Goal: Information Seeking & Learning: Learn about a topic

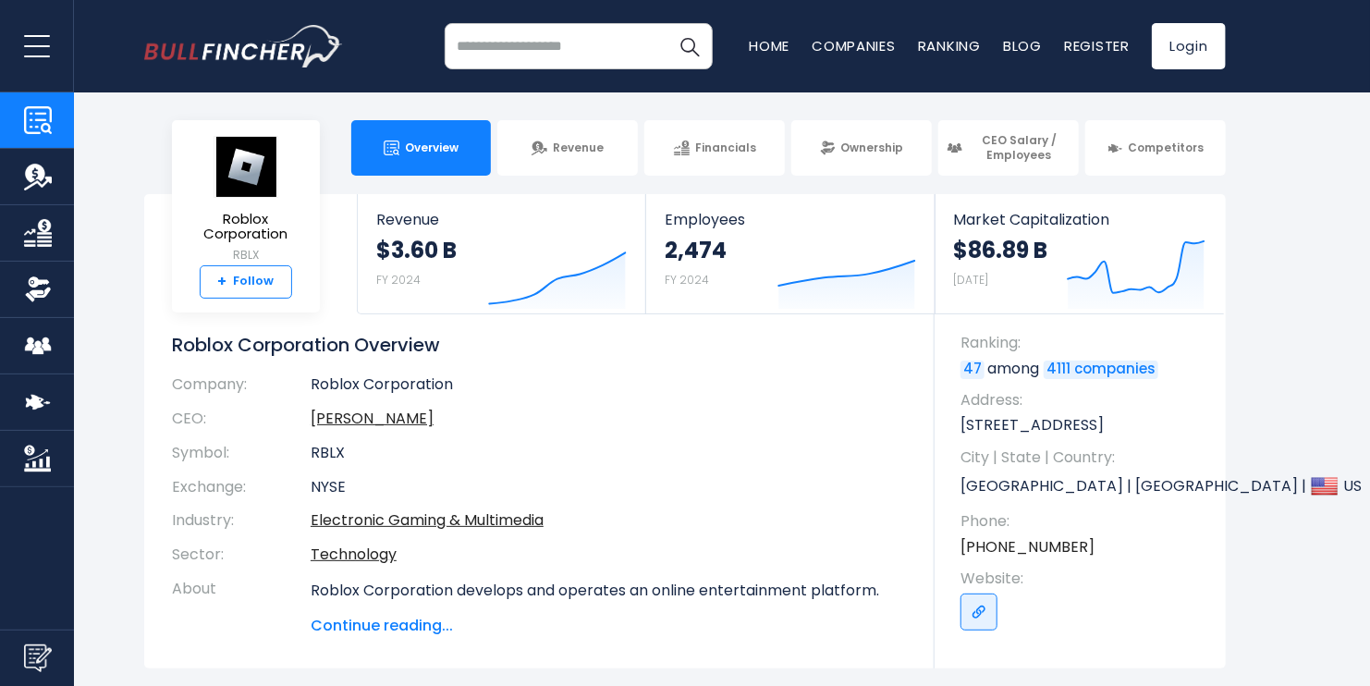
click at [226, 283] on strong "+" at bounding box center [222, 282] width 9 height 17
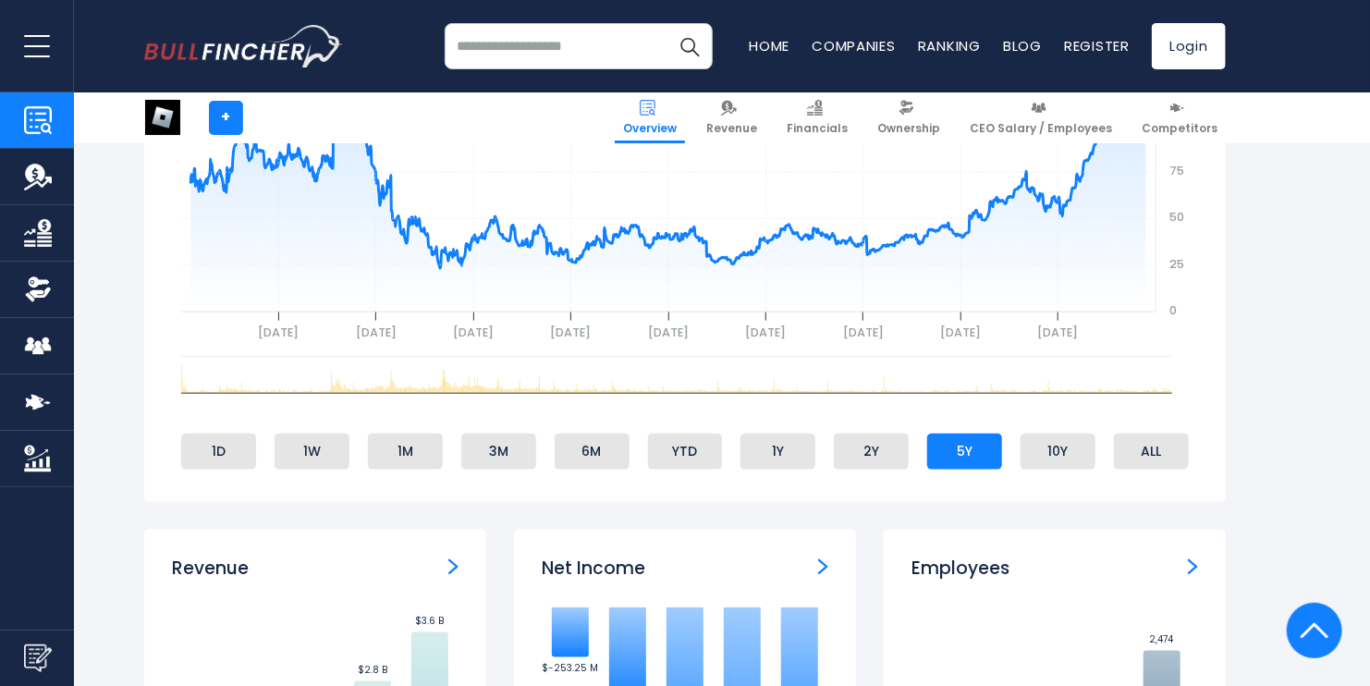
scroll to position [832, 0]
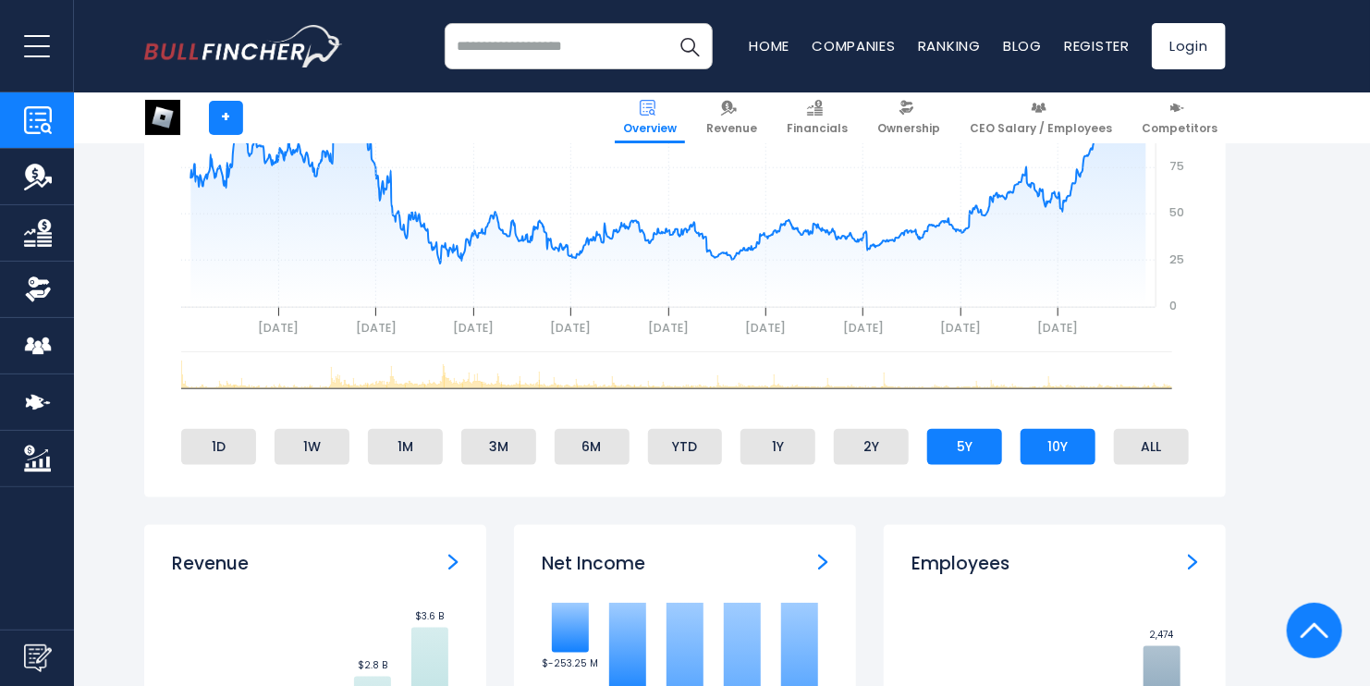
click at [1078, 451] on li "10Y" at bounding box center [1058, 446] width 75 height 35
drag, startPoint x: 1139, startPoint y: 440, endPoint x: 1152, endPoint y: 439, distance: 13.0
click at [1140, 440] on li "ALL" at bounding box center [1151, 446] width 75 height 35
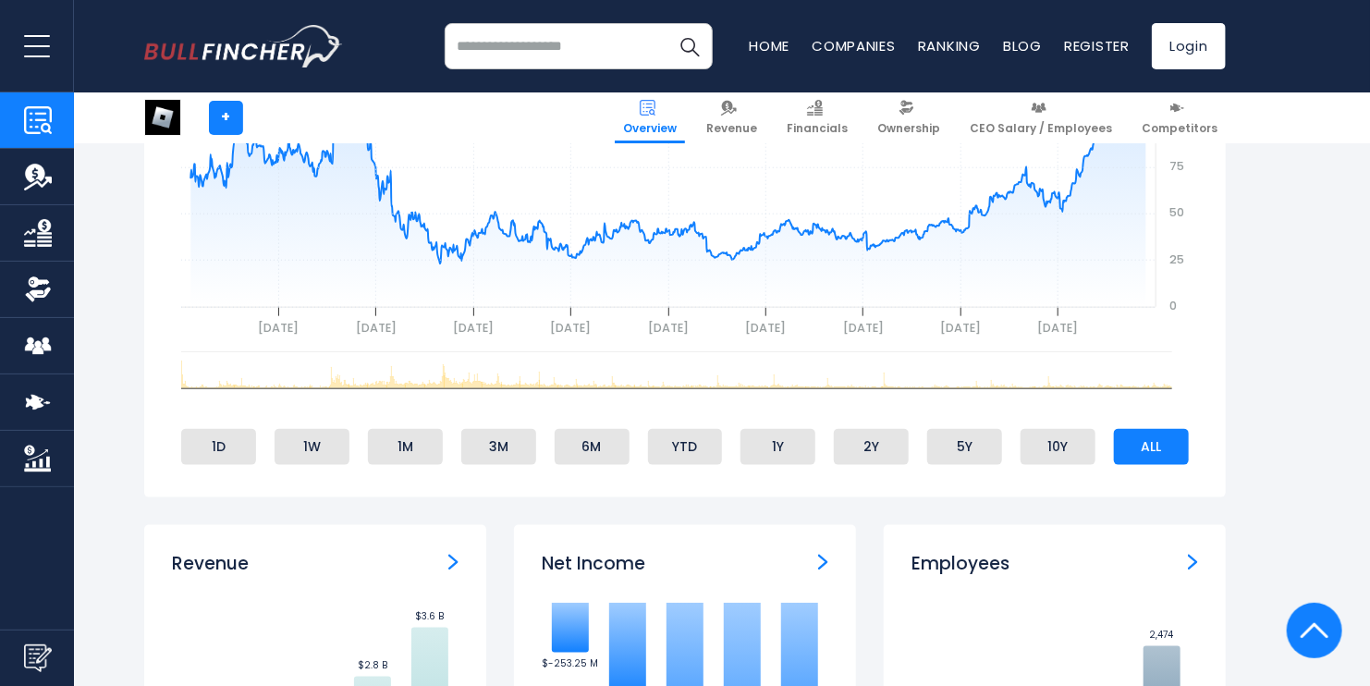
click at [1154, 439] on li "ALL" at bounding box center [1151, 446] width 75 height 35
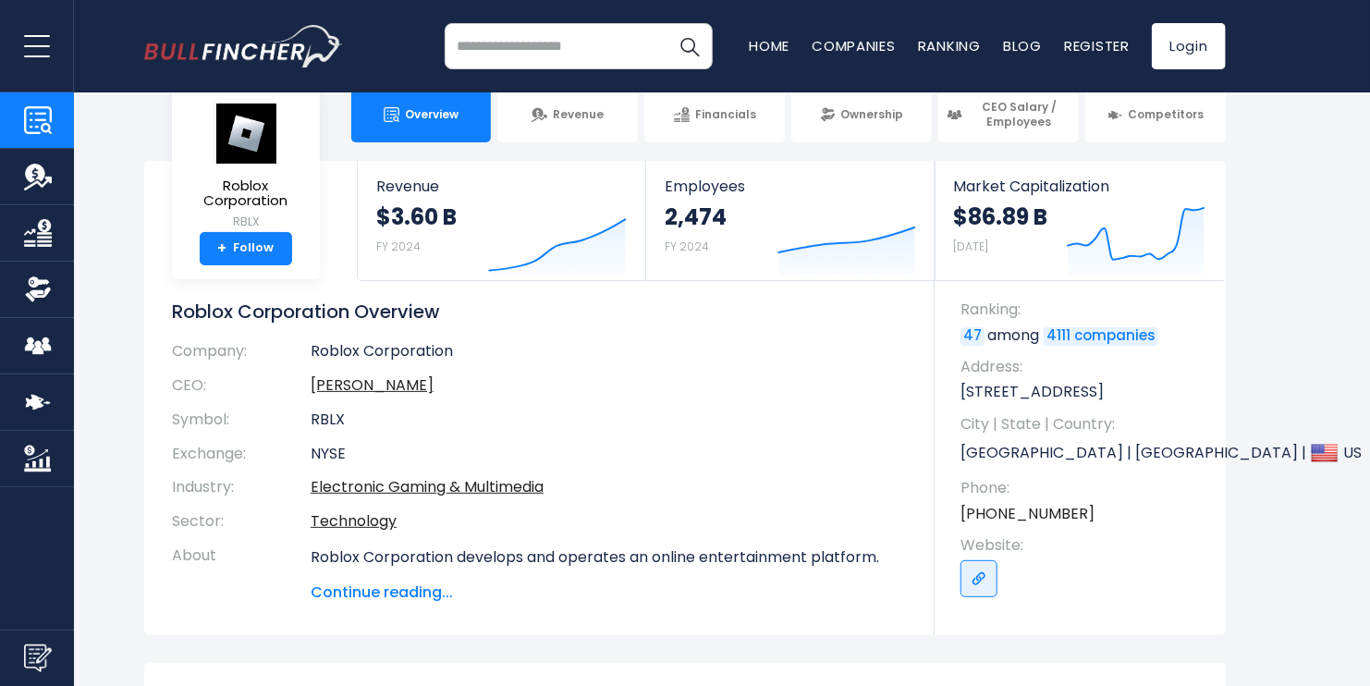
scroll to position [0, 0]
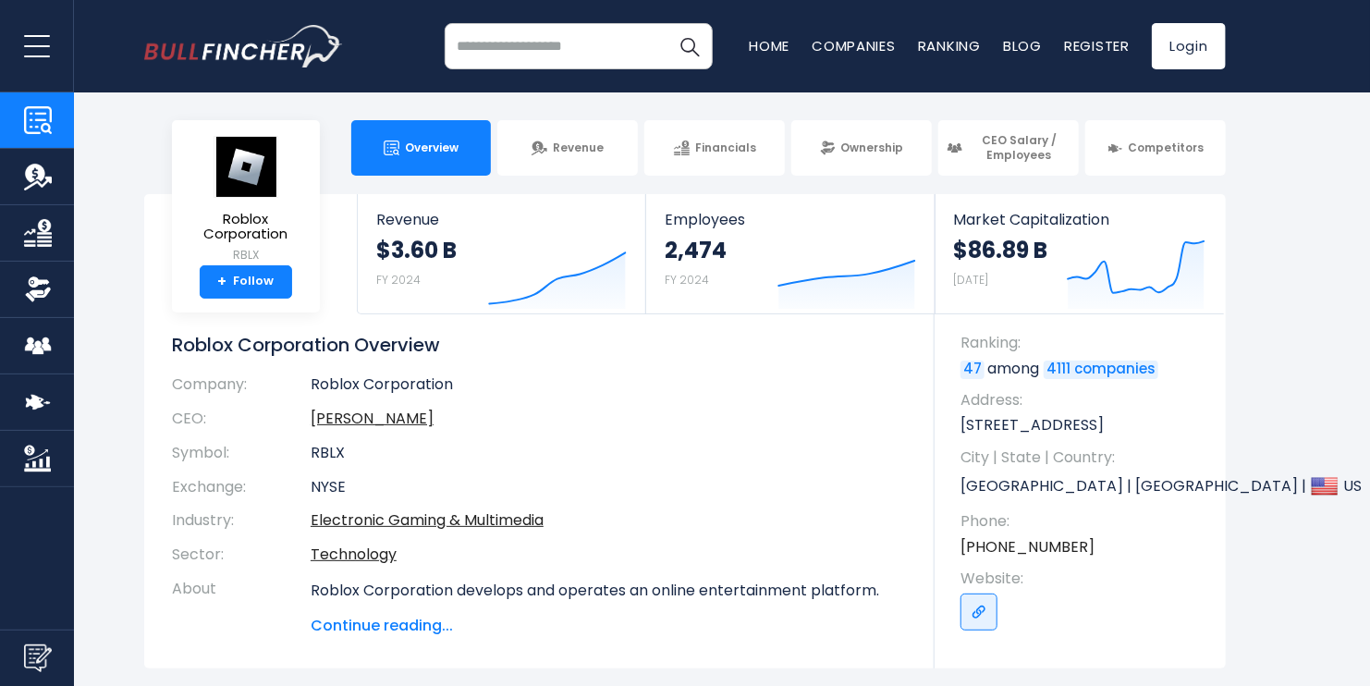
click at [373, 155] on link "Overview" at bounding box center [421, 147] width 141 height 55
click at [385, 157] on link "Overview" at bounding box center [421, 147] width 141 height 55
click at [611, 49] on input "search" at bounding box center [579, 46] width 268 height 46
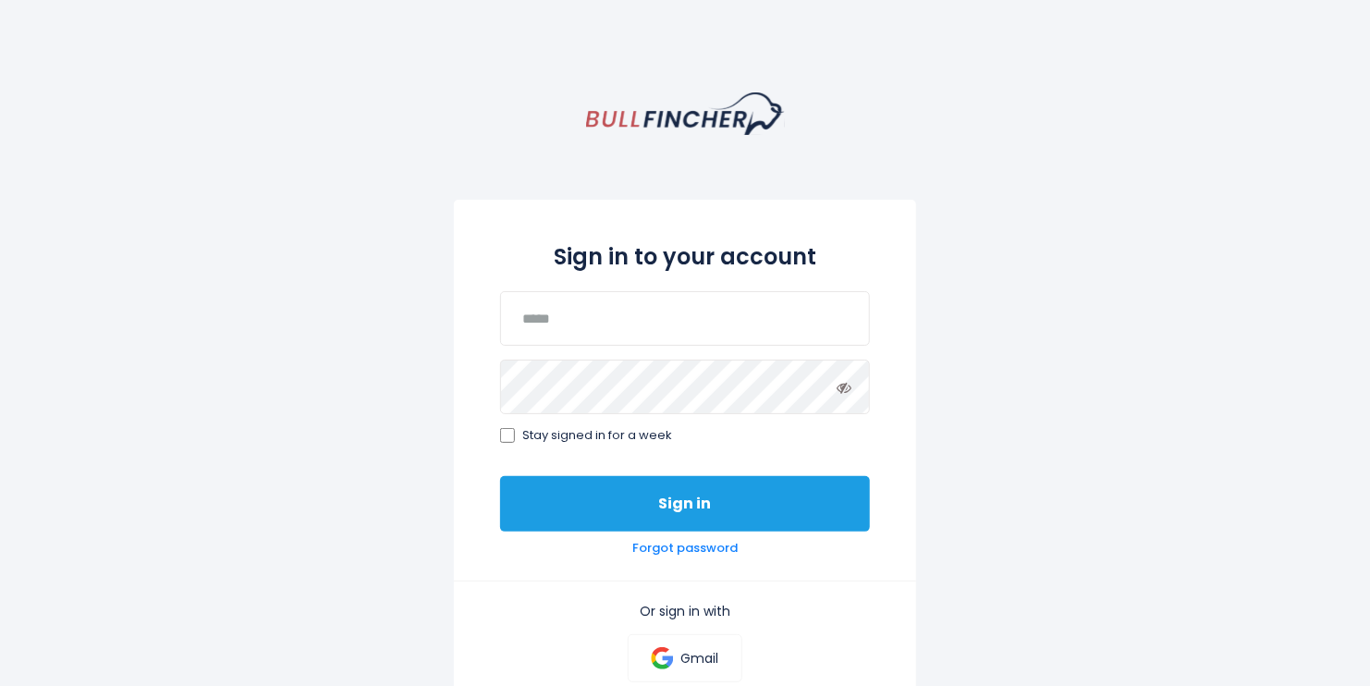
click at [606, 500] on button "Sign in" at bounding box center [685, 503] width 370 height 55
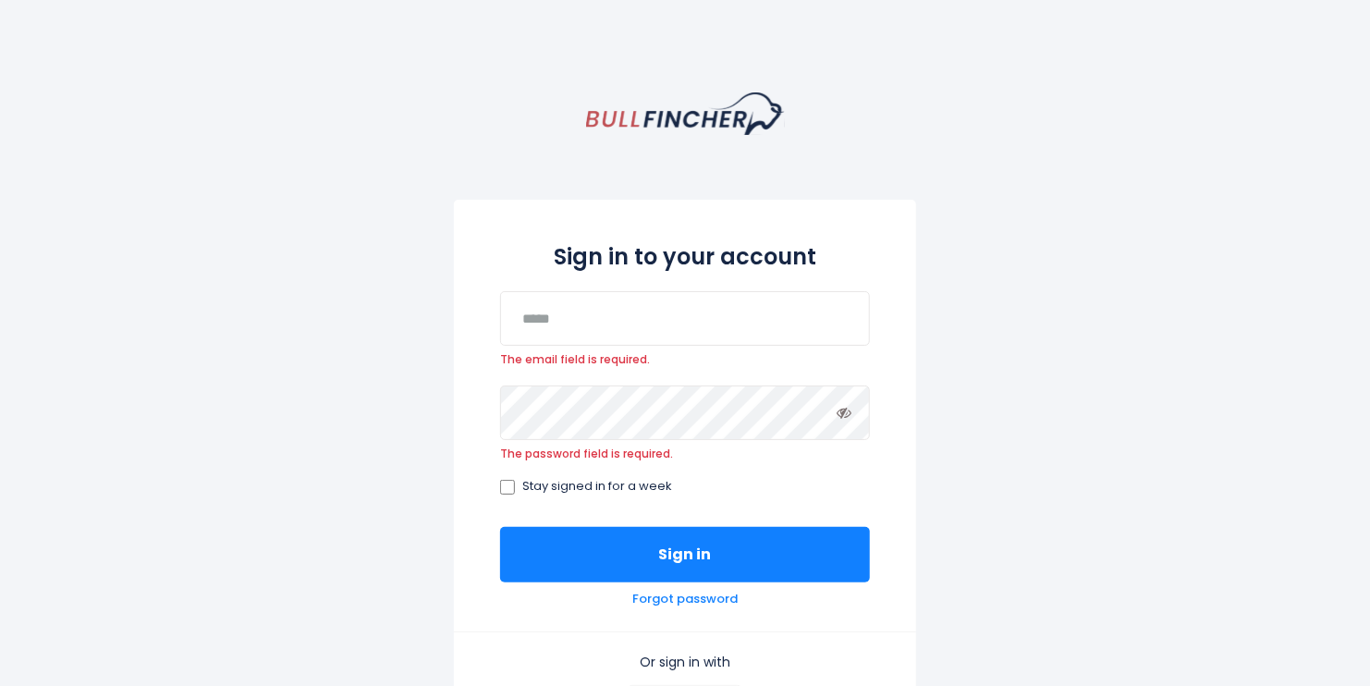
click at [951, 371] on div "Sign in to your account The email field is required. The password field is requ…" at bounding box center [685, 530] width 1370 height 877
click at [581, 328] on input "email" at bounding box center [685, 318] width 370 height 55
type input "*****"
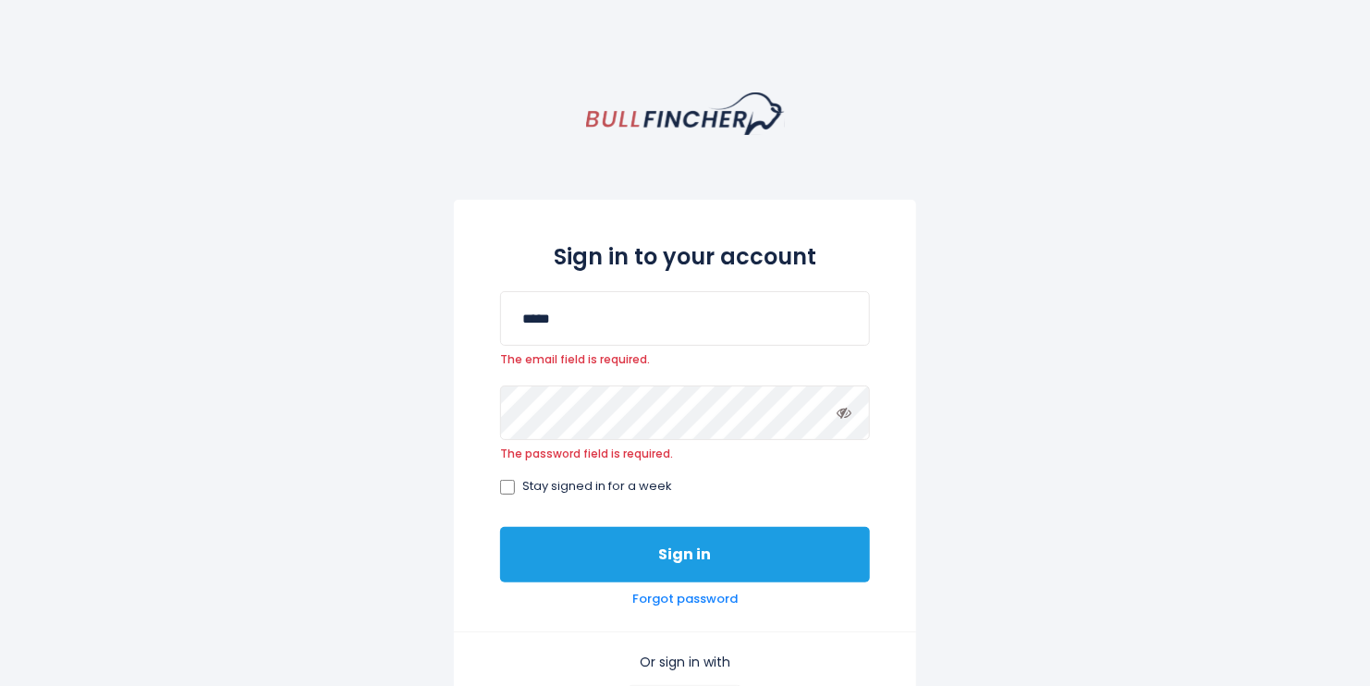
click at [581, 565] on button "Sign in" at bounding box center [685, 554] width 370 height 55
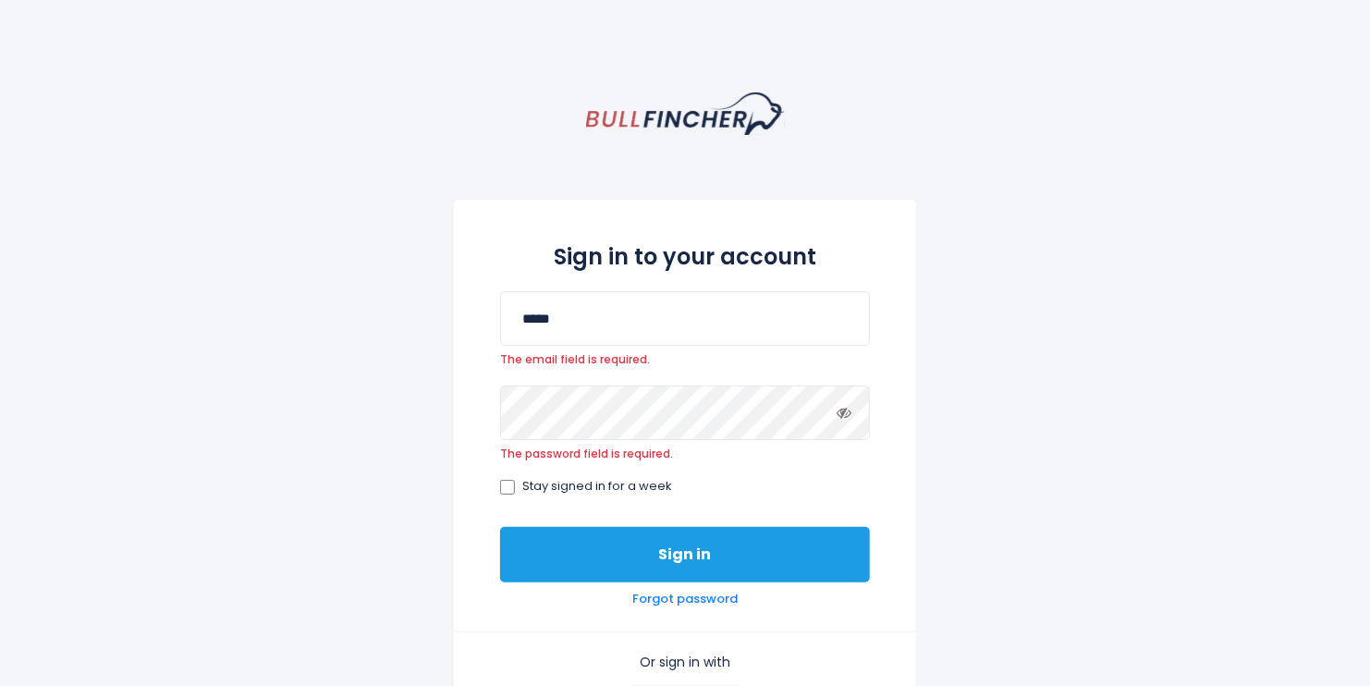
click at [581, 565] on button "Sign in" at bounding box center [685, 554] width 370 height 55
click at [581, 564] on button "Sign in" at bounding box center [685, 554] width 370 height 55
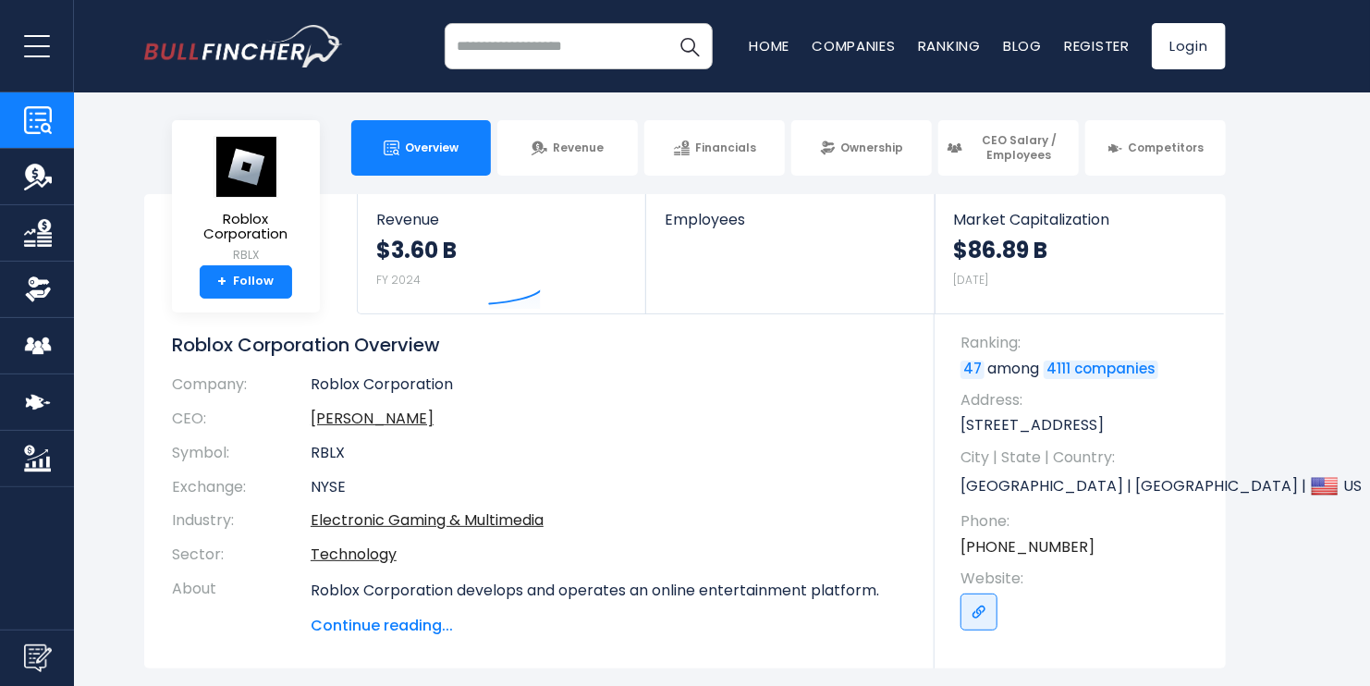
click at [612, 46] on input "search" at bounding box center [579, 46] width 268 height 46
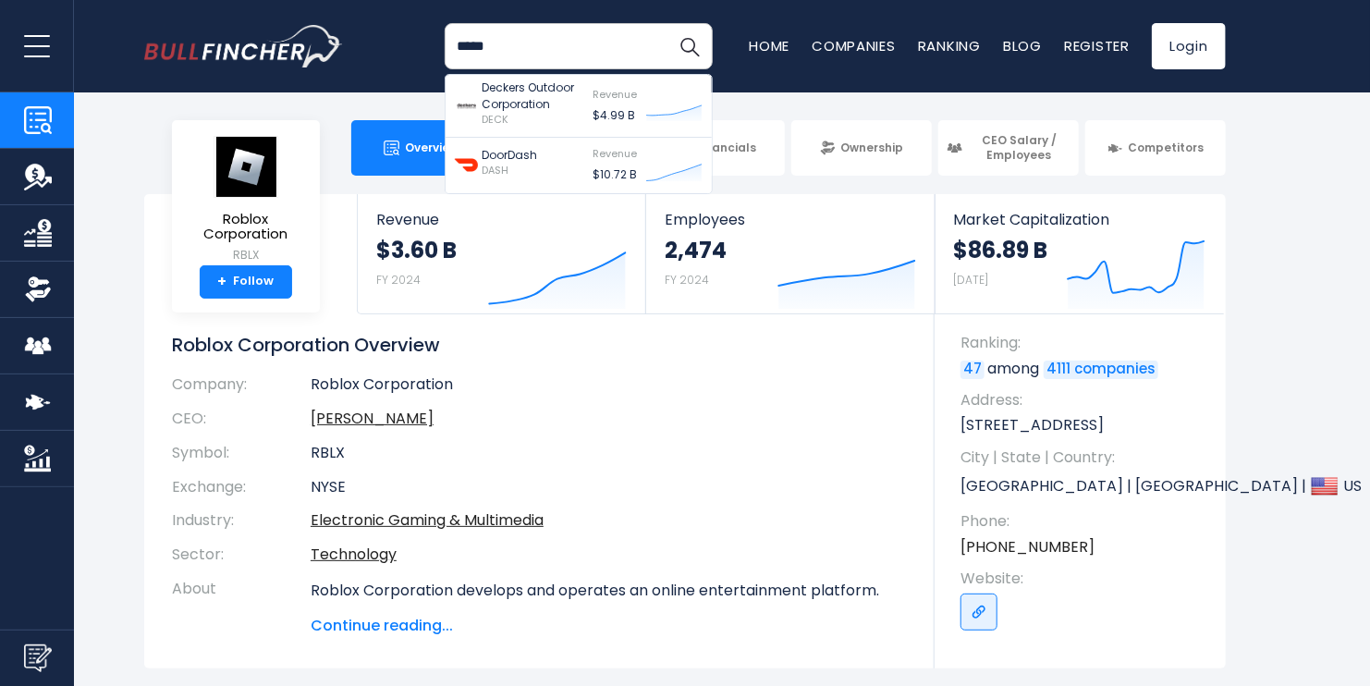
type input "*****"
click at [667, 23] on button "Search" at bounding box center [690, 46] width 46 height 46
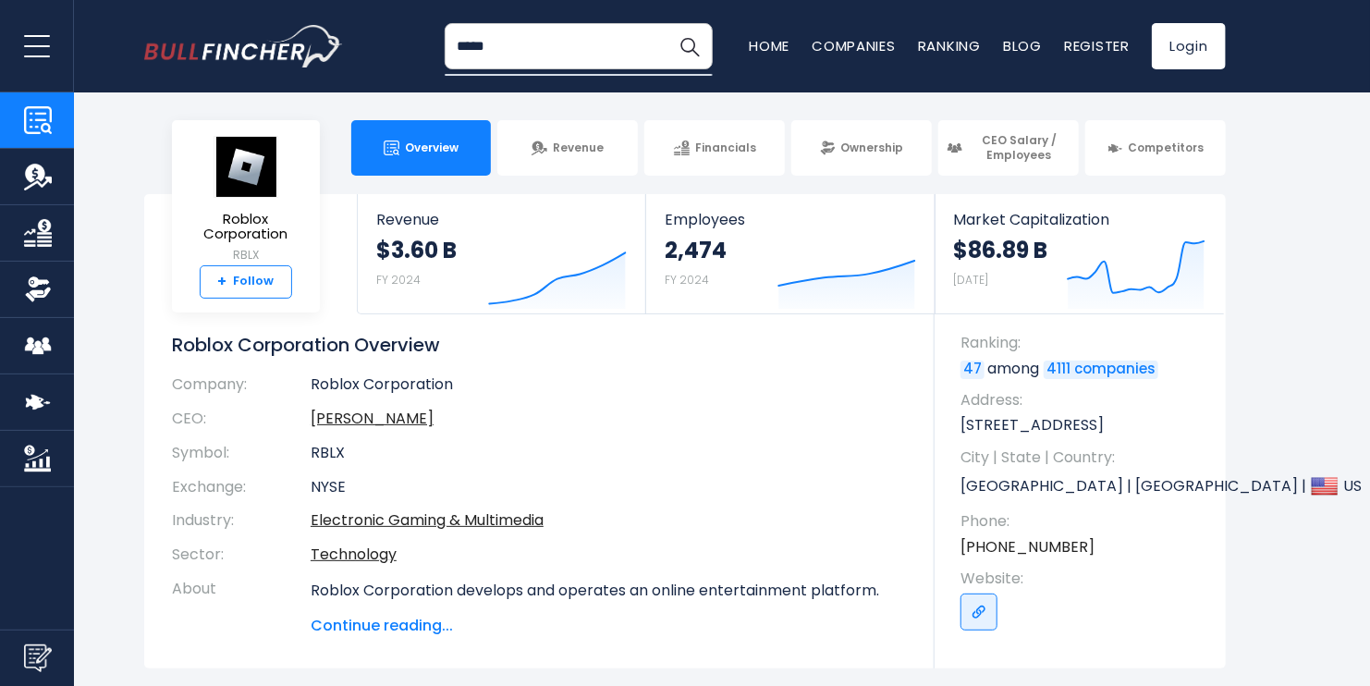
click at [214, 271] on link "+ Follow" at bounding box center [246, 281] width 92 height 33
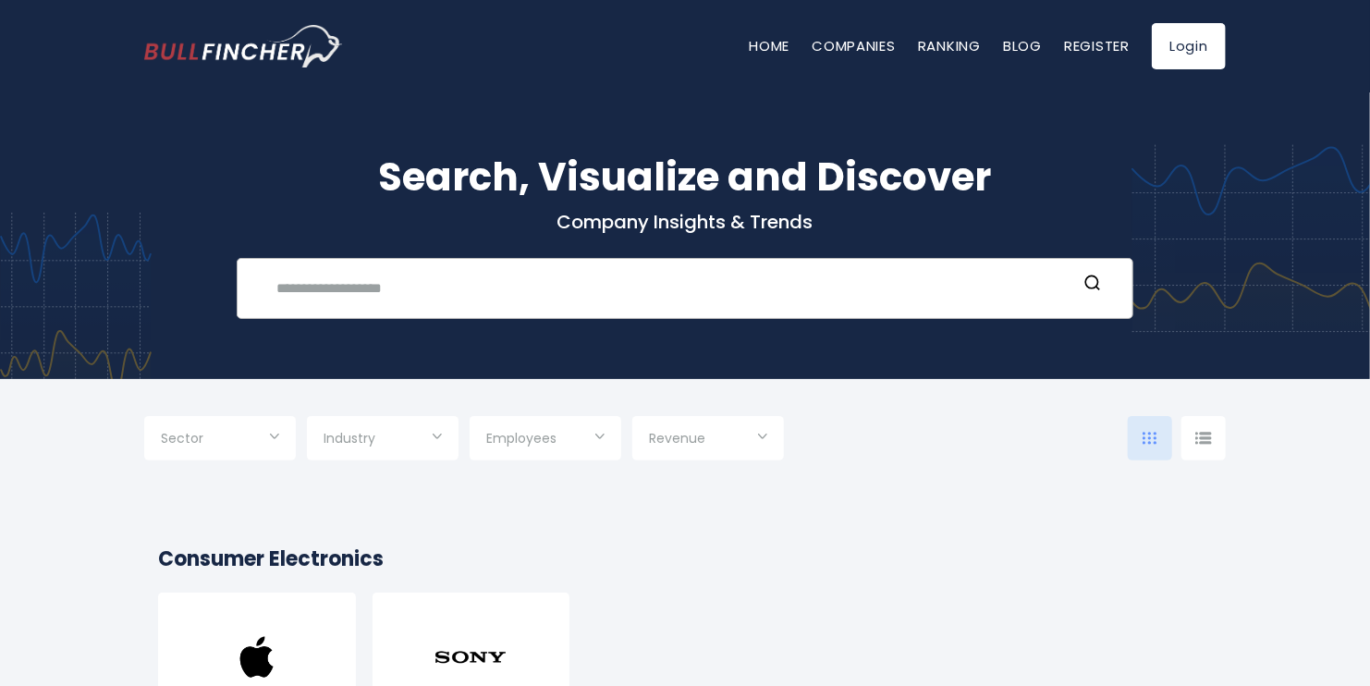
click at [391, 297] on input "text" at bounding box center [671, 288] width 812 height 34
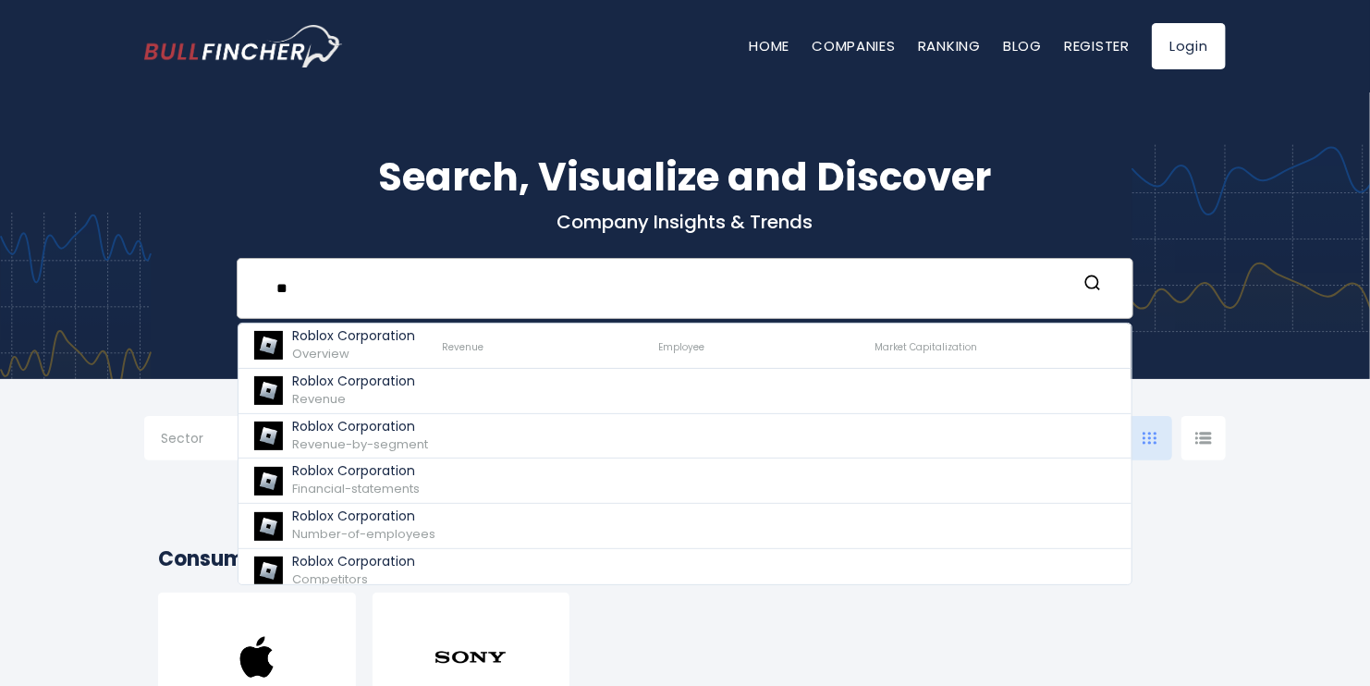
type input "*"
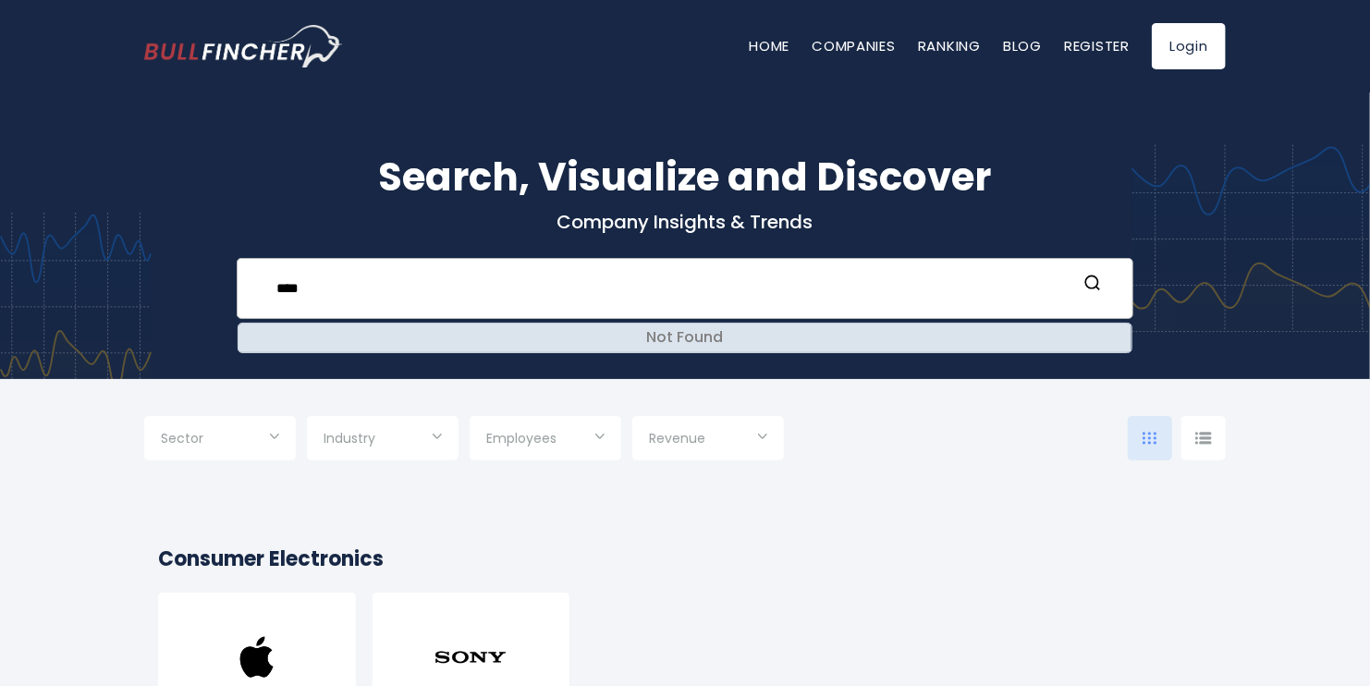
click at [461, 335] on div "Not Found" at bounding box center [685, 338] width 893 height 29
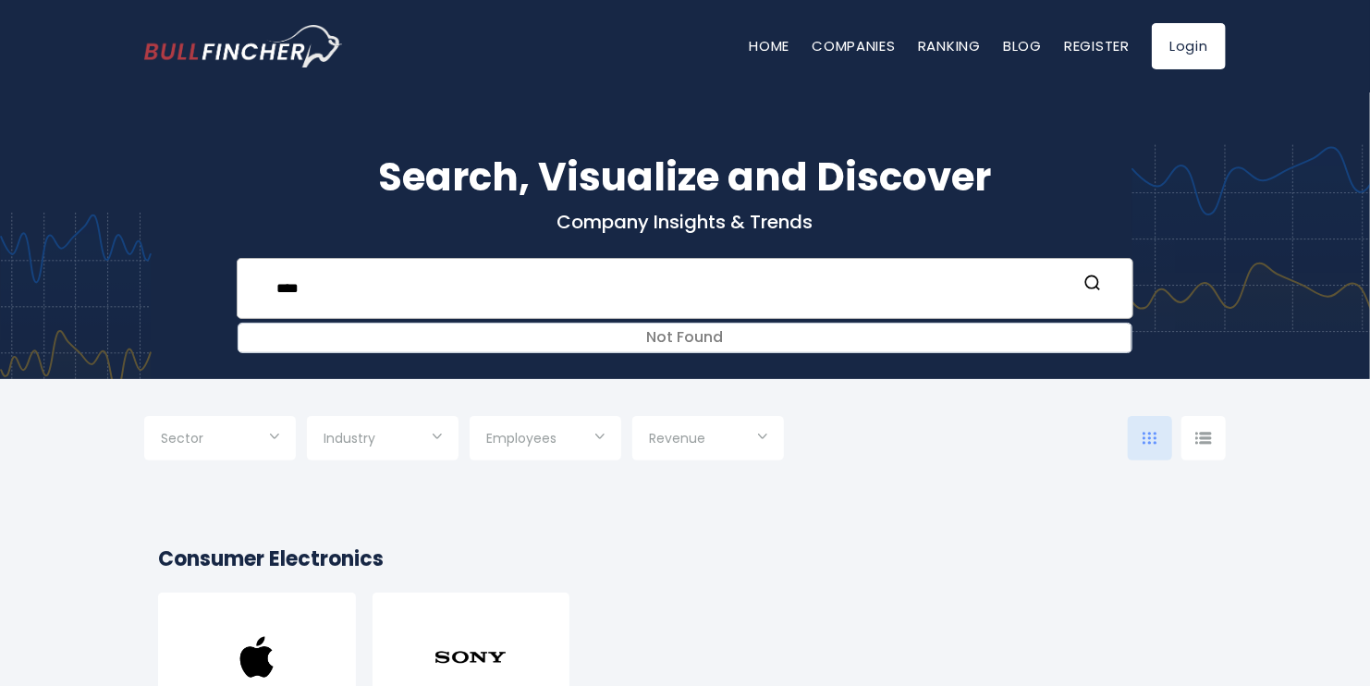
click at [429, 283] on input "****" at bounding box center [671, 288] width 812 height 34
type input "**********"
